Goal: Find contact information: Find contact information

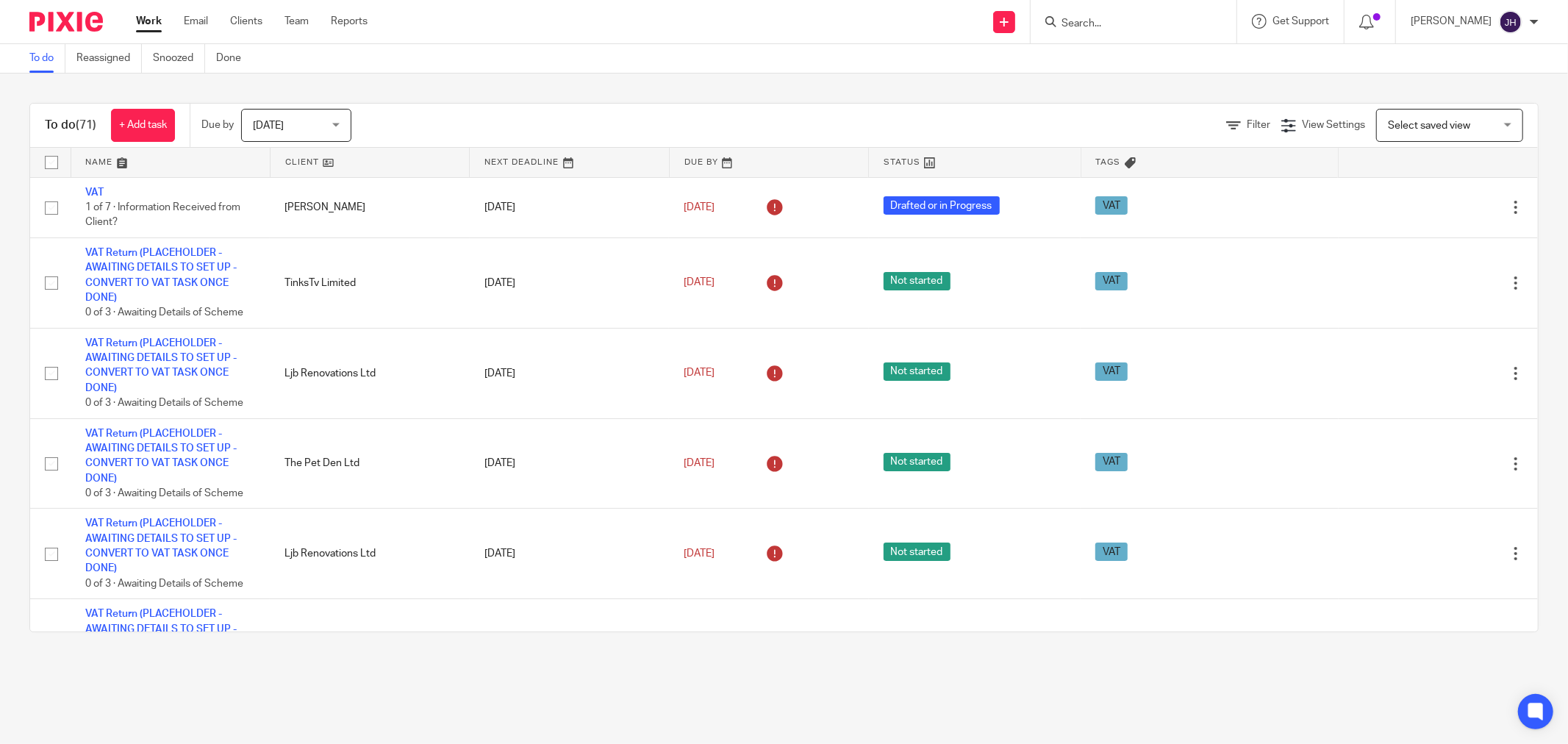
click at [1088, 25] on input "Search" at bounding box center [1126, 24] width 132 height 13
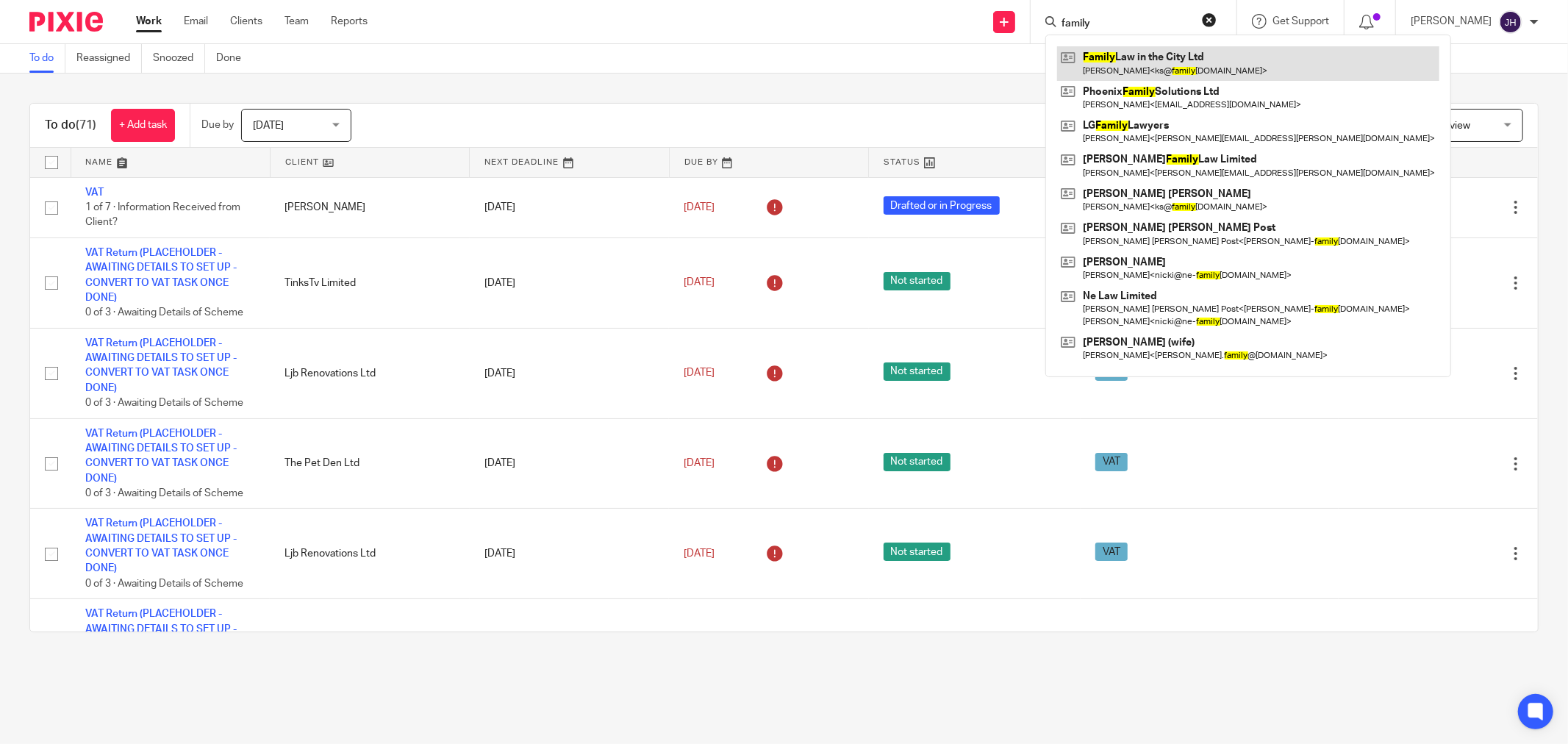
type input "family"
click at [1135, 68] on link at bounding box center [1248, 63] width 383 height 34
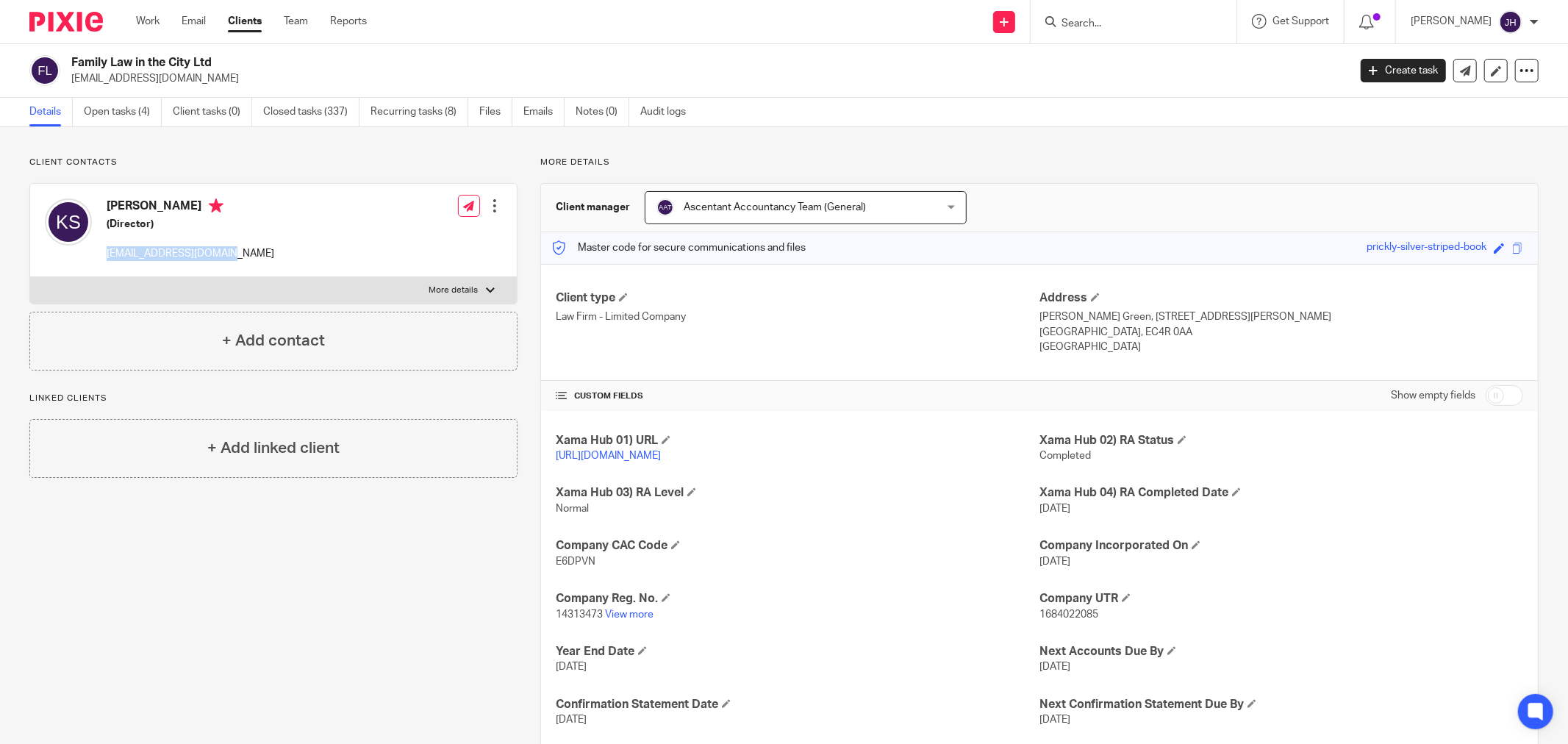
drag, startPoint x: 214, startPoint y: 256, endPoint x: 108, endPoint y: 258, distance: 106.0
click at [108, 258] on div "Katie Spooner (Director) ks@familylawcity.co.uk Edit contact Create client from…" at bounding box center [273, 230] width 487 height 94
copy p "ks@familylawcity.co.uk"
click at [1110, 23] on input "Search" at bounding box center [1126, 24] width 132 height 13
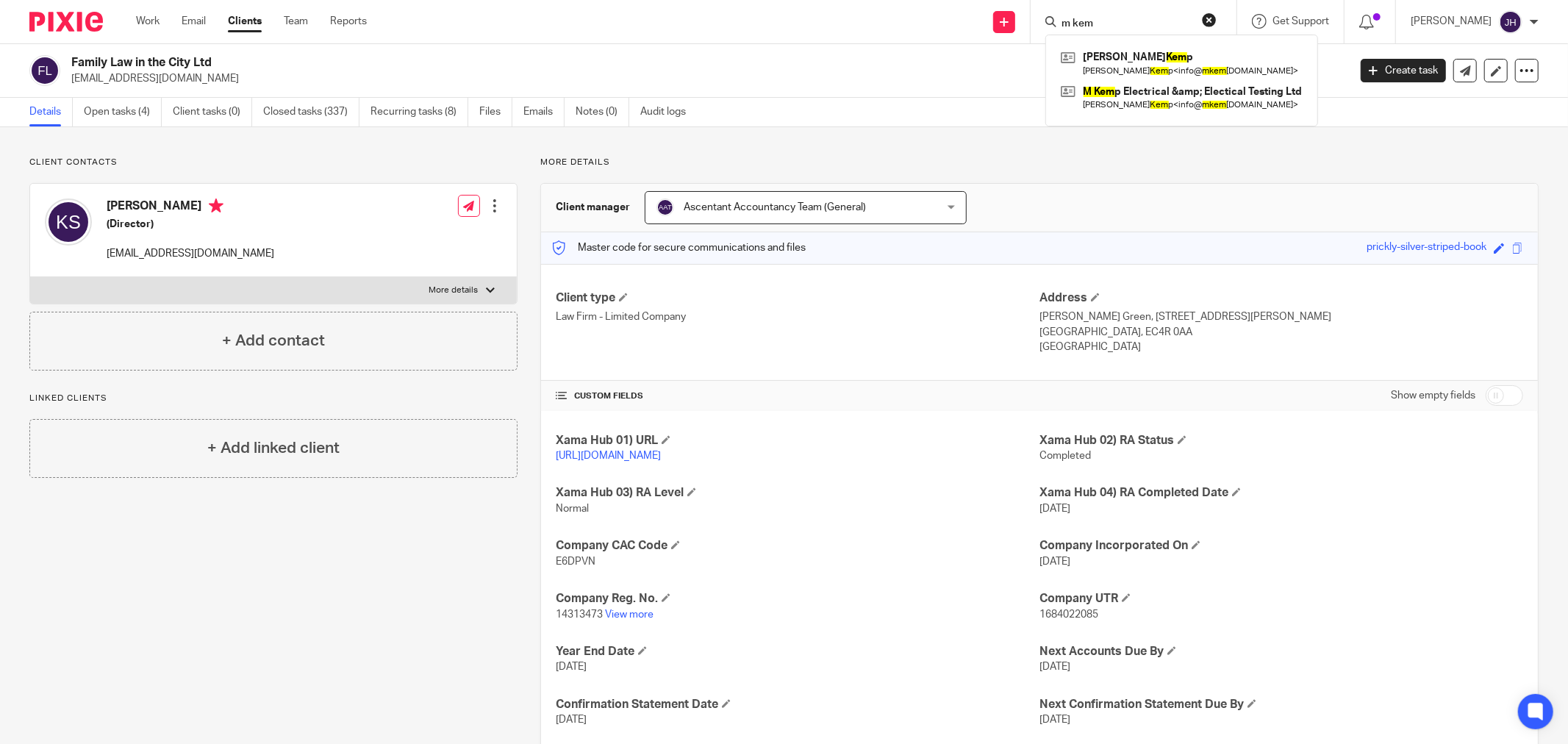
drag, startPoint x: 1119, startPoint y: 25, endPoint x: 1057, endPoint y: 26, distance: 62.0
click at [1057, 26] on div "m kem" at bounding box center [1131, 21] width 172 height 18
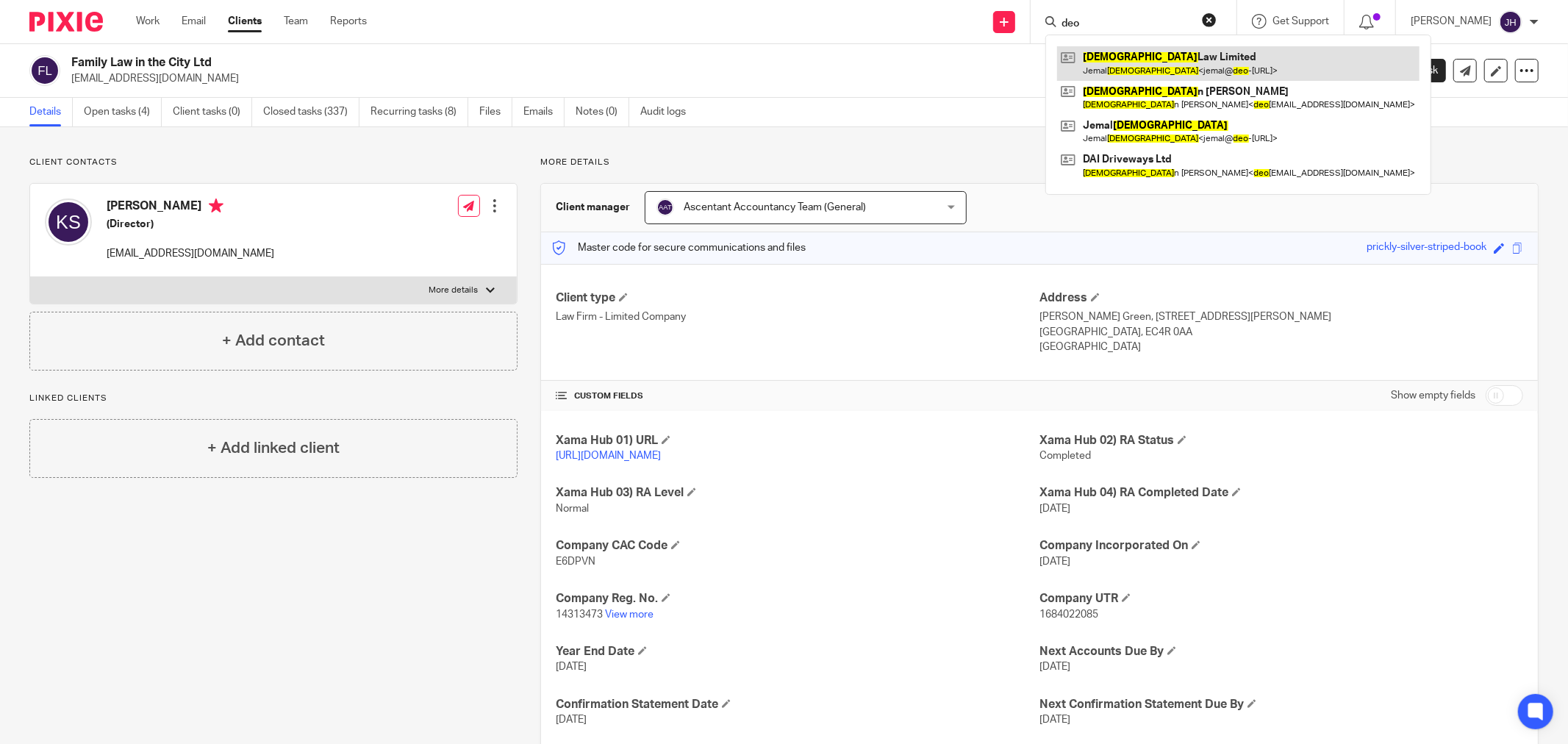
type input "deo"
click at [1149, 57] on link at bounding box center [1239, 63] width 362 height 34
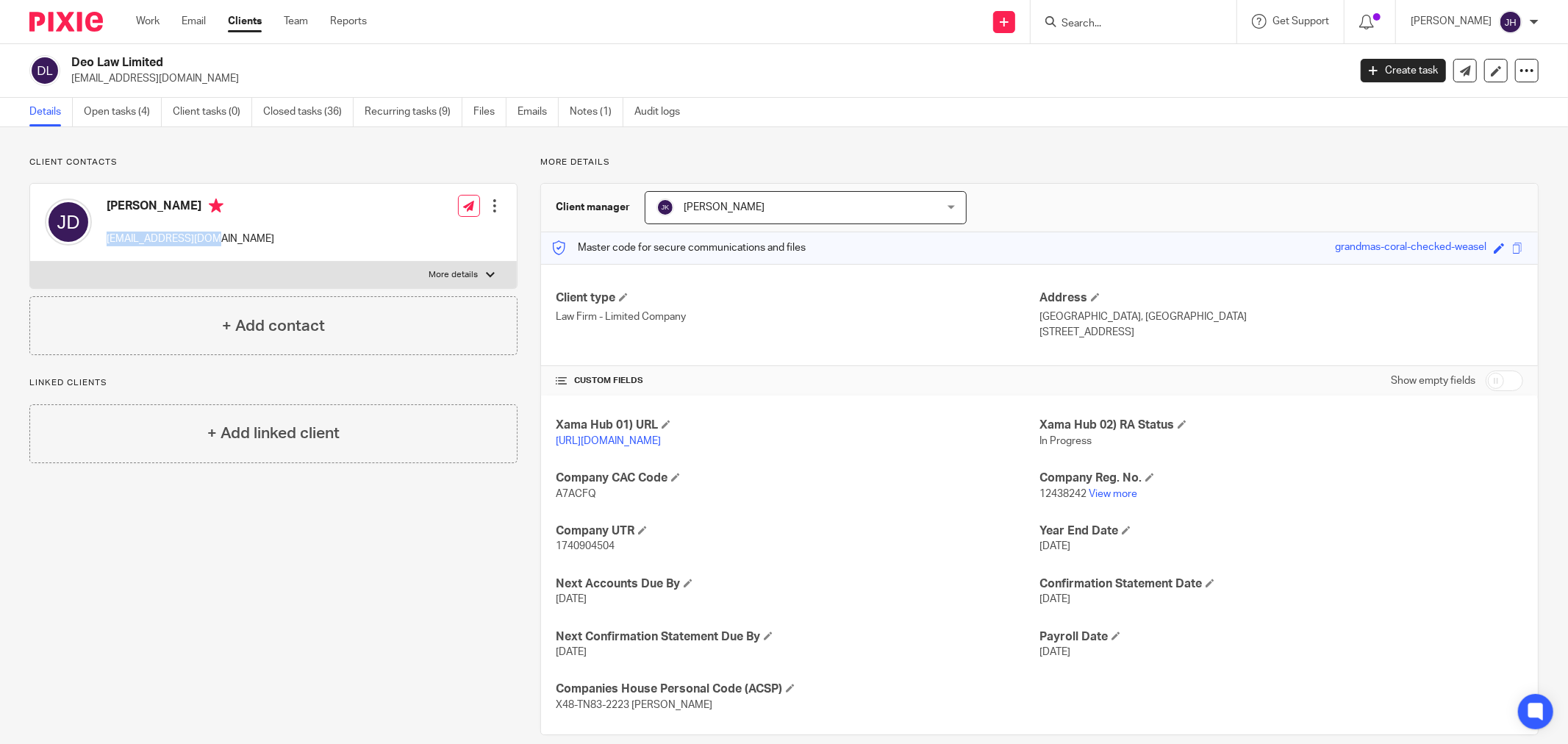
drag, startPoint x: 207, startPoint y: 241, endPoint x: 107, endPoint y: 241, distance: 100.0
click at [107, 241] on div "[PERSON_NAME] [EMAIL_ADDRESS][DOMAIN_NAME] Edit contact Create client from cont…" at bounding box center [273, 222] width 487 height 78
copy p "[EMAIL_ADDRESS][DOMAIN_NAME]"
